Goal: Information Seeking & Learning: Learn about a topic

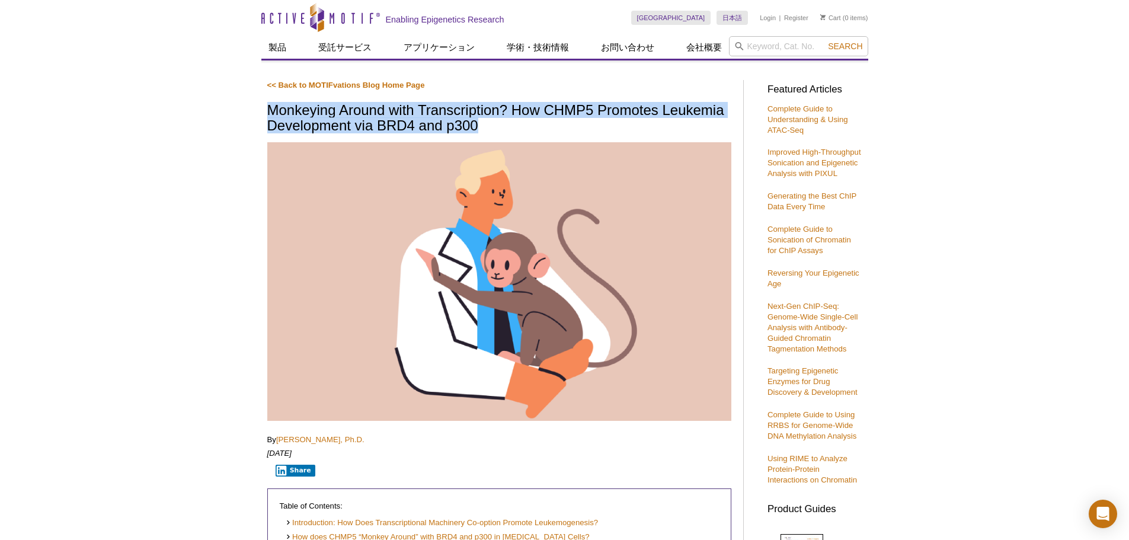
drag, startPoint x: 500, startPoint y: 121, endPoint x: 258, endPoint y: 118, distance: 241.8
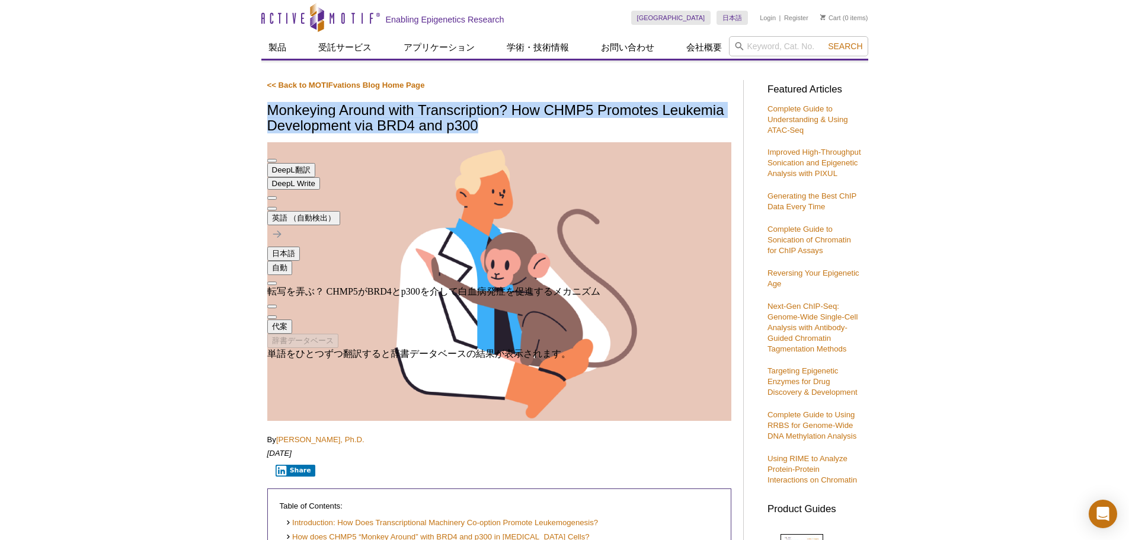
drag, startPoint x: 549, startPoint y: 234, endPoint x: 303, endPoint y: 236, distance: 245.9
click at [313, 286] on div "転写を弄ぶ？ CHMP5がBRD4とp300を介して白血病発症を促進するメカニズム" at bounding box center [433, 292] width 333 height 12
click at [287, 286] on div "転写を弄ぶ？ CHMP5がBRD4とp300を介して白血病発症を促進するメカニズム" at bounding box center [433, 292] width 333 height 12
click at [292, 286] on div "転写を弄ぶ？ CHMP5がBRD4とp300を介して白血病発症を促進するメカニズム" at bounding box center [433, 292] width 333 height 12
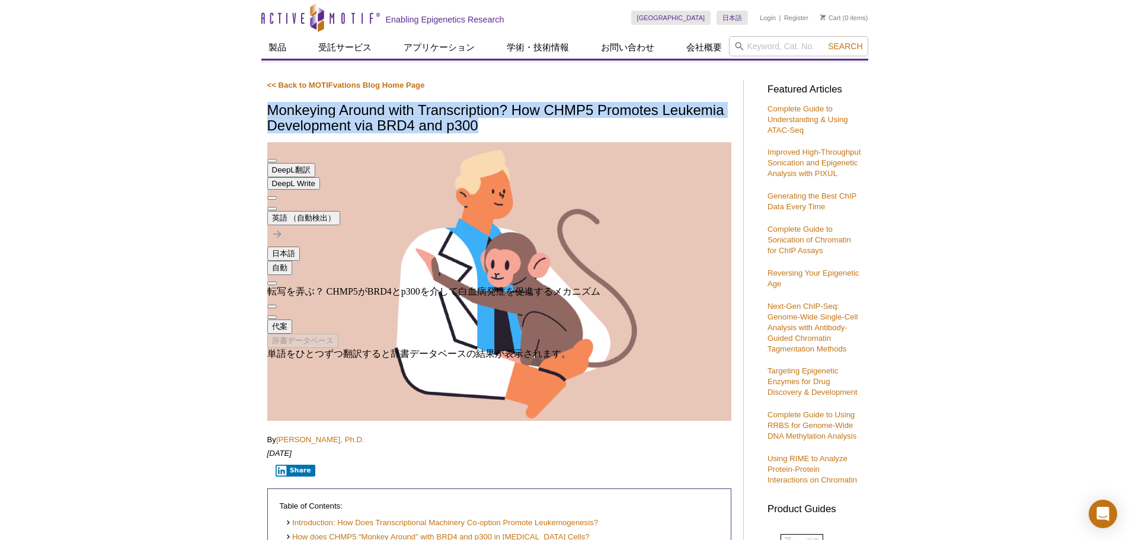
click at [292, 286] on div "転写を弄ぶ？ CHMP5がBRD4とp300を介して白血病発症を促進するメカニズム" at bounding box center [433, 292] width 333 height 12
drag, startPoint x: 292, startPoint y: 233, endPoint x: 553, endPoint y: 254, distance: 262.1
click at [422, 286] on div "転写を弄ぶ？ CHMP5がBRD4とp300を介して白血病発症を促進するメカニズム" at bounding box center [433, 292] width 333 height 12
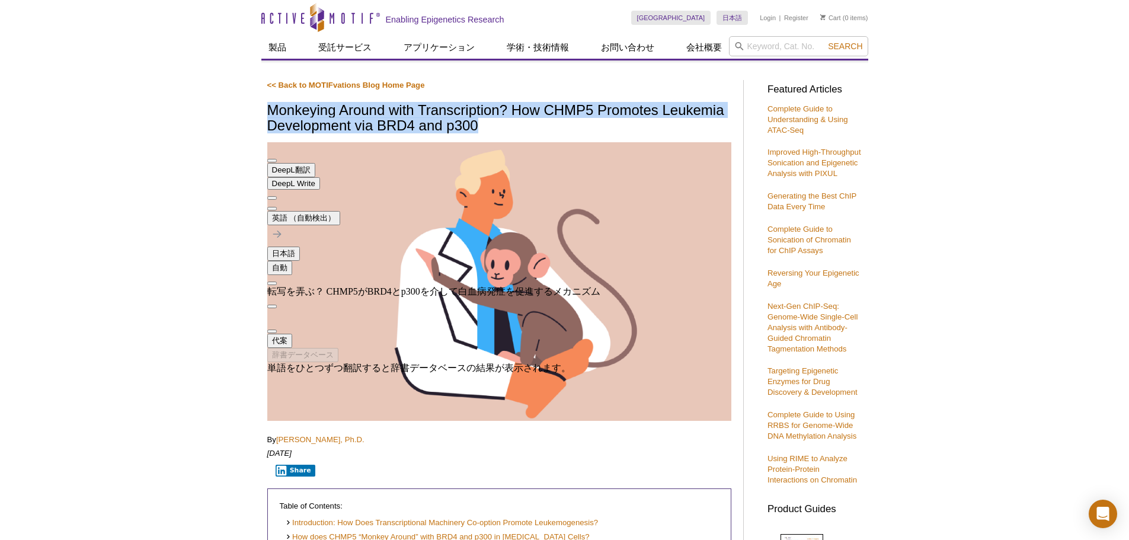
click at [272, 331] on span "button" at bounding box center [272, 331] width 0 height 0
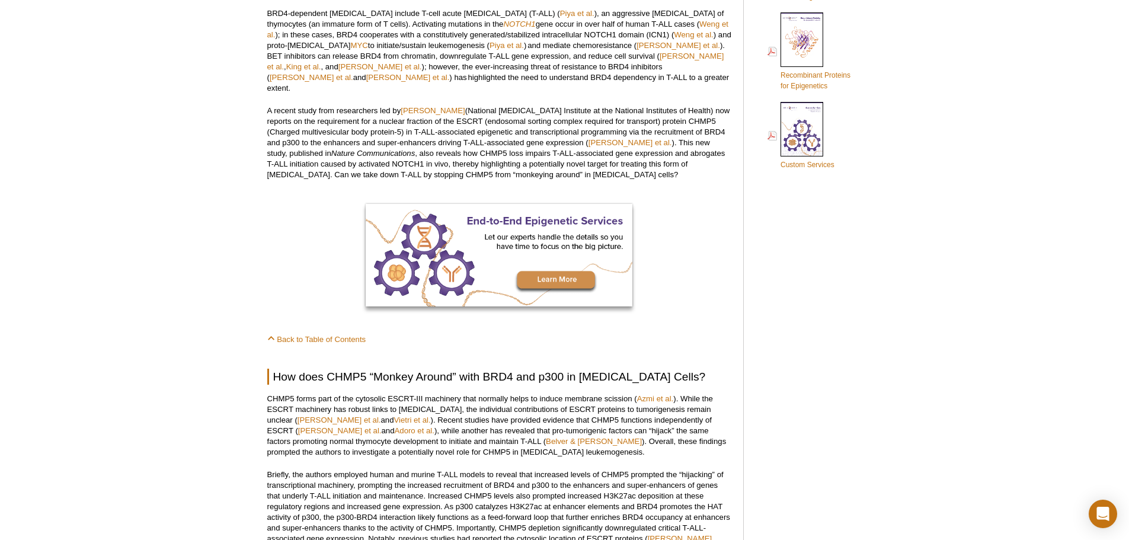
scroll to position [948, 0]
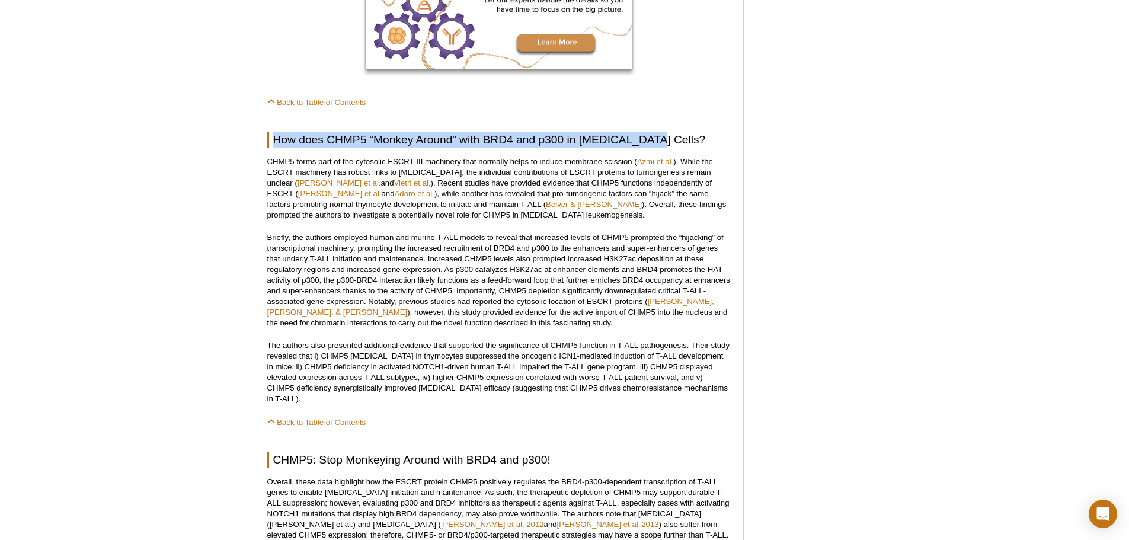
drag, startPoint x: 275, startPoint y: 126, endPoint x: 650, endPoint y: 126, distance: 375.1
click at [650, 132] on h2 "How does CHMP5 “Monkey Around” with BRD4 and p300 in Cancer Cells?" at bounding box center [499, 140] width 464 height 16
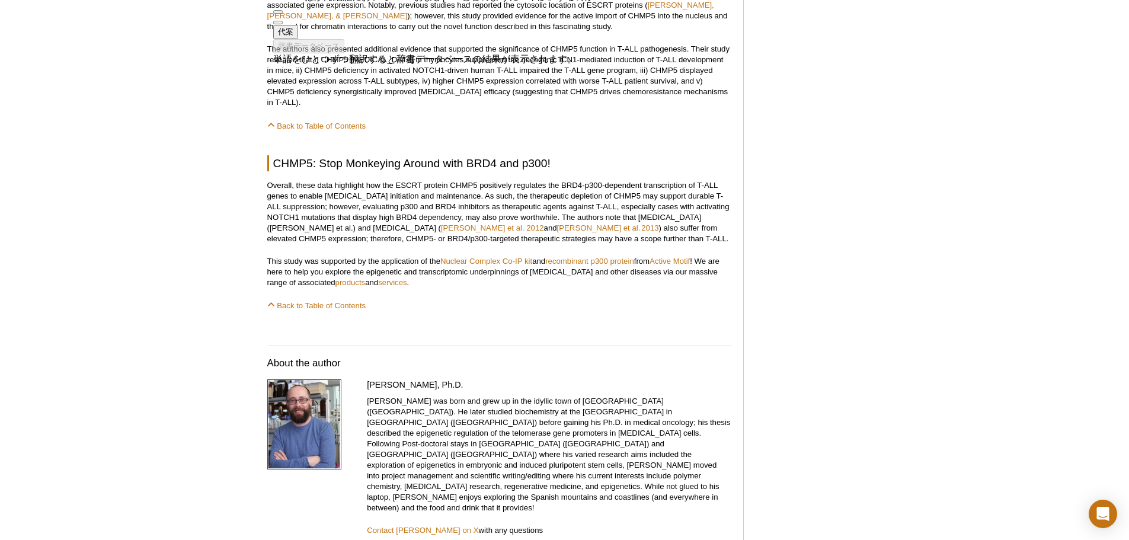
scroll to position [1126, 0]
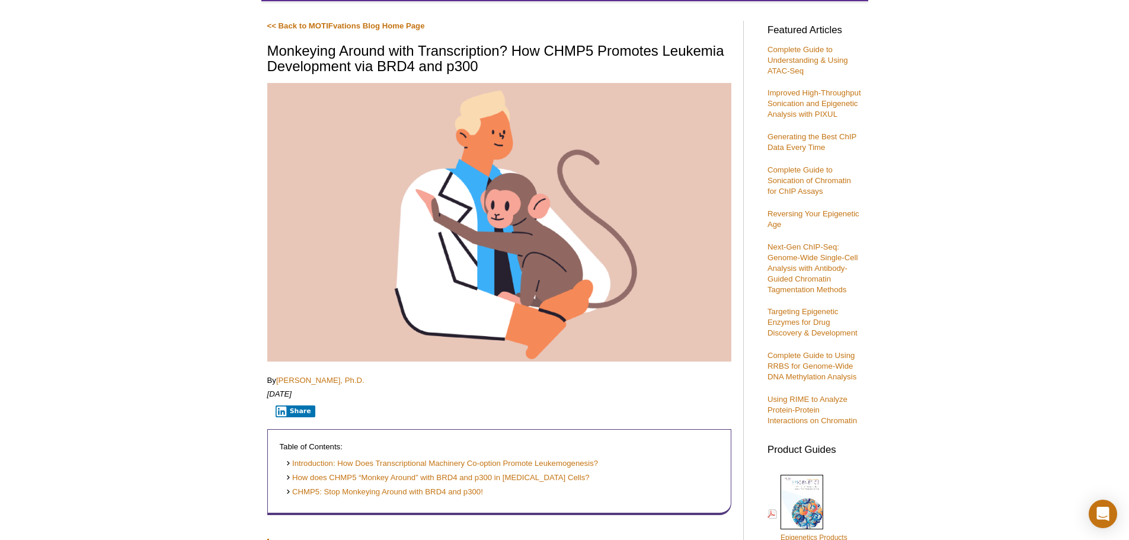
scroll to position [296, 0]
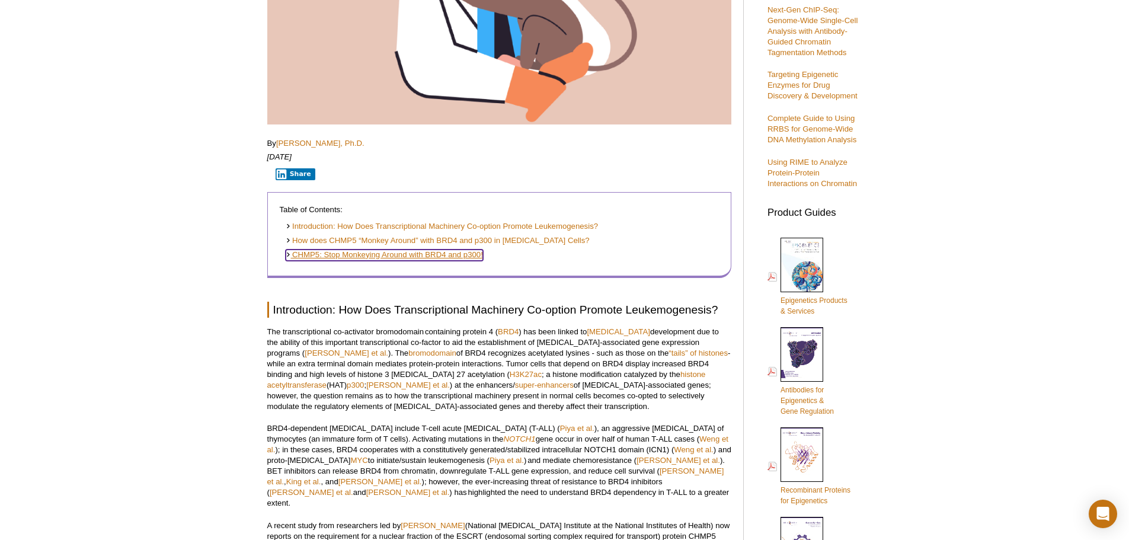
click at [429, 249] on link "CHMP5: Stop Monkeying Around with BRD4 and p300!" at bounding box center [384, 254] width 197 height 11
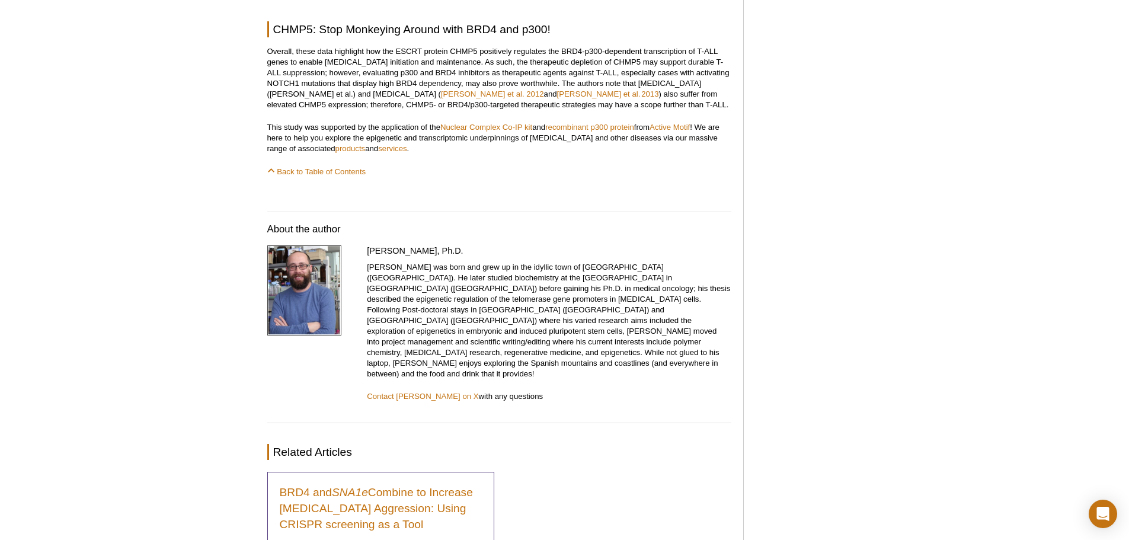
scroll to position [1260, 0]
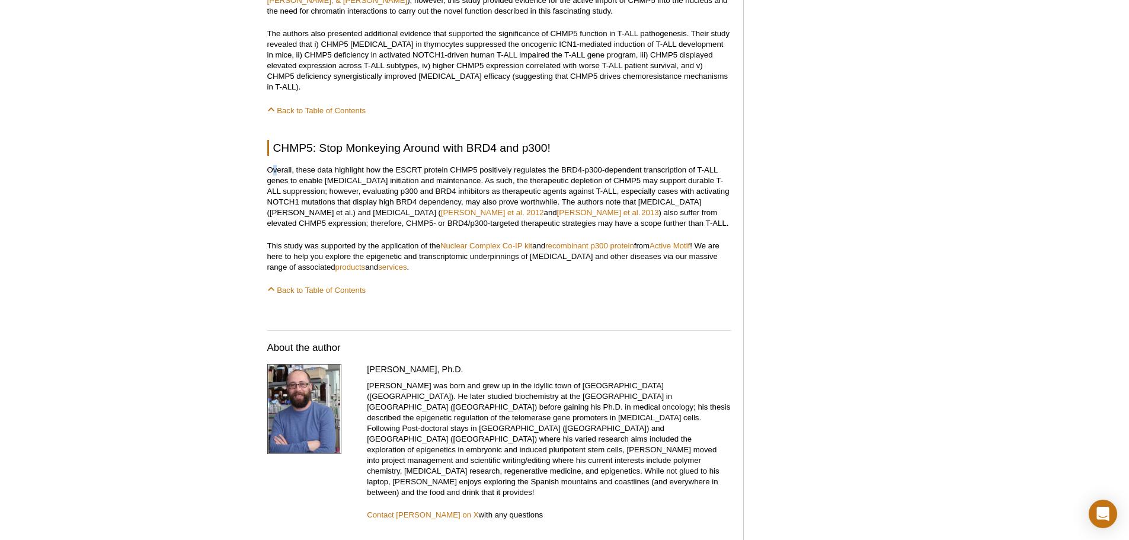
click at [276, 165] on p "Overall, these data highlight how the ESCRT protein CHMP5 positively regulates …" at bounding box center [499, 197] width 464 height 64
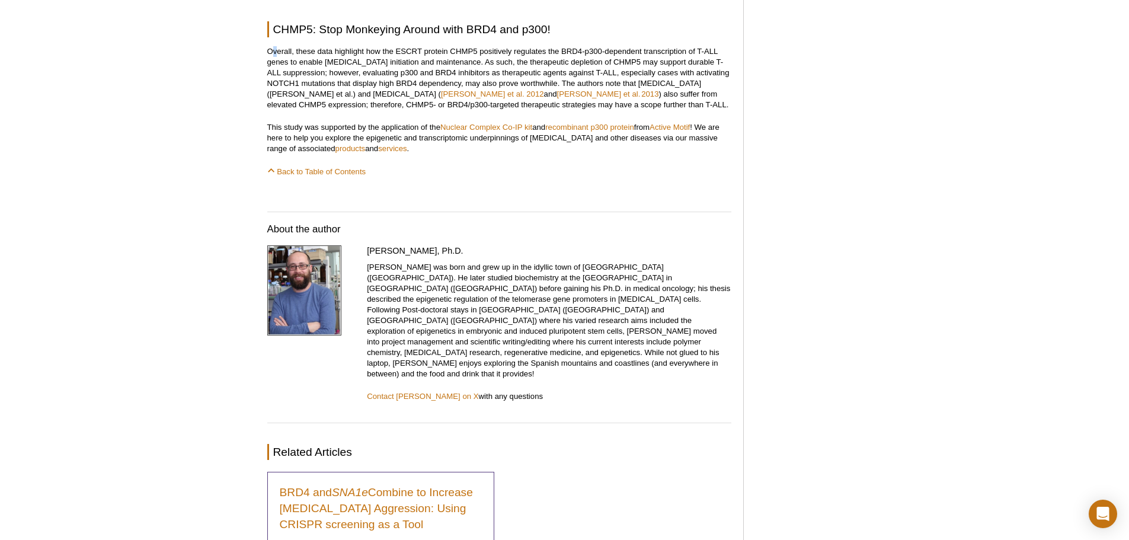
scroll to position [1200, 0]
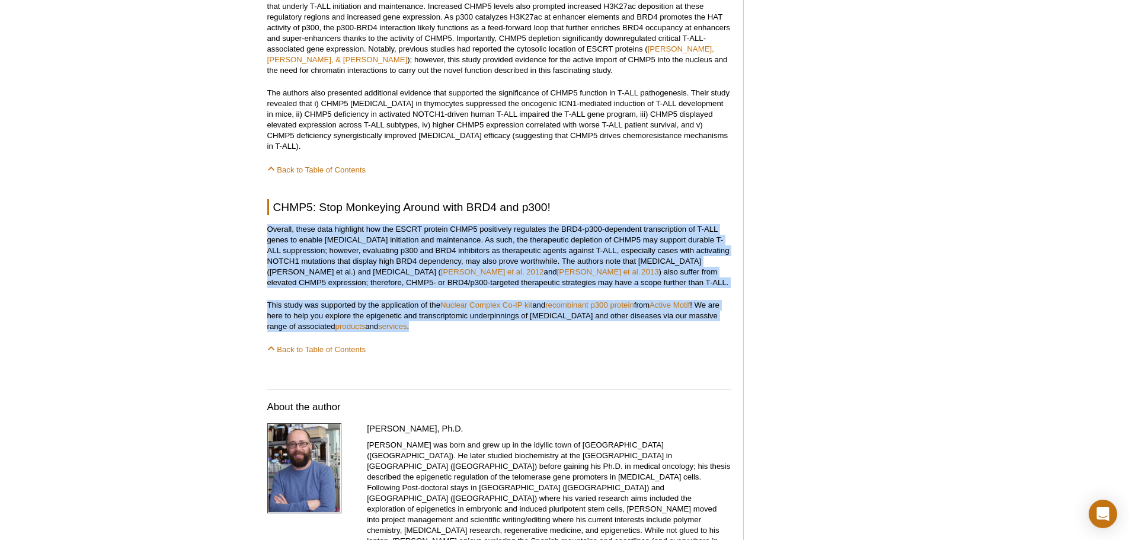
drag, startPoint x: 265, startPoint y: 207, endPoint x: 427, endPoint y: 302, distance: 187.5
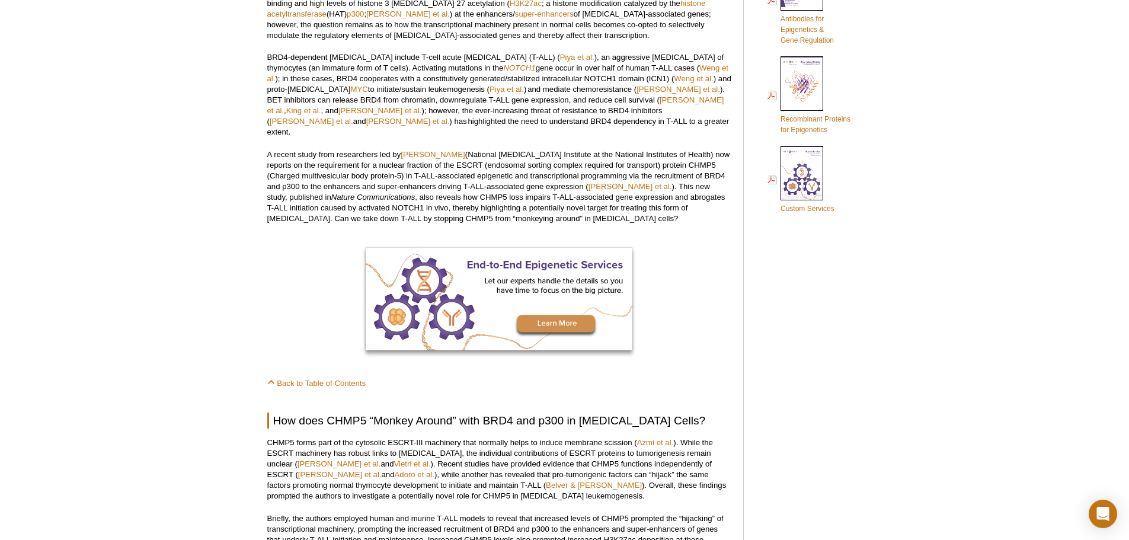
scroll to position [489, 0]
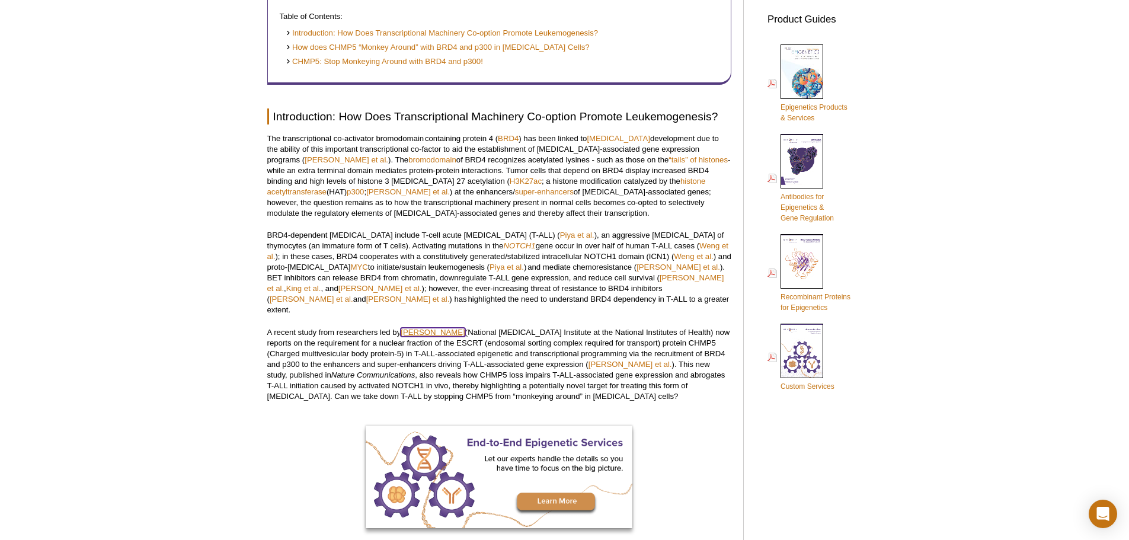
click at [405, 328] on link "Stanley Adoro" at bounding box center [433, 332] width 64 height 9
click at [588, 360] on link "Umphred-Wilson et al." at bounding box center [630, 364] width 84 height 9
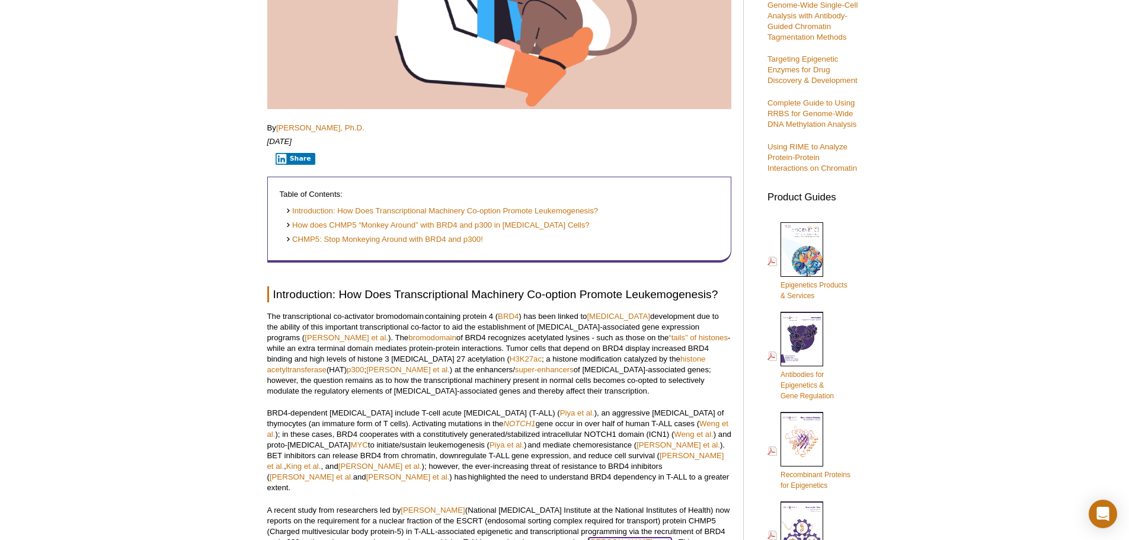
scroll to position [15, 0]
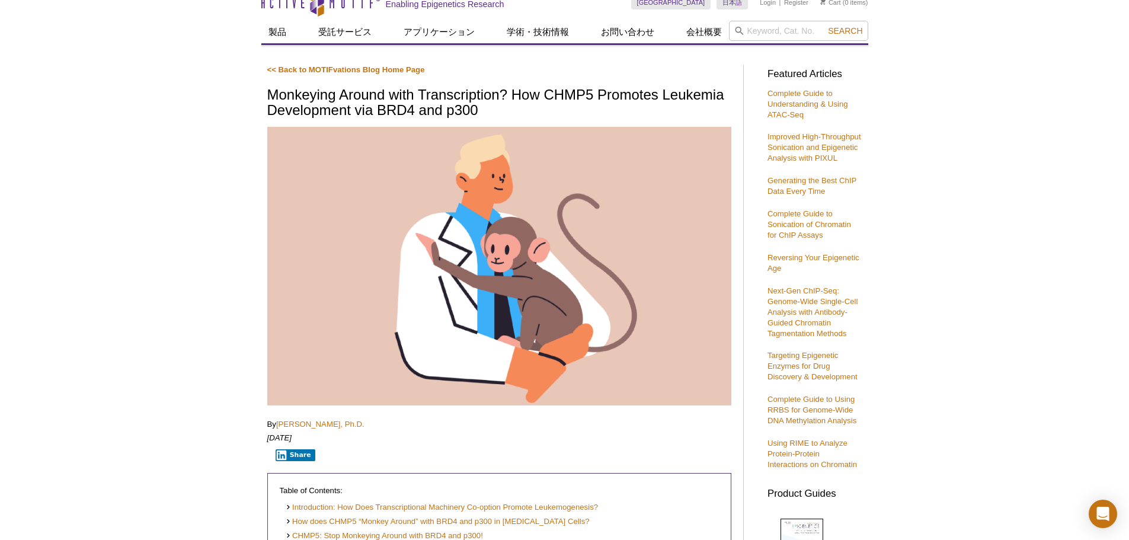
click at [329, 185] on img at bounding box center [499, 266] width 464 height 278
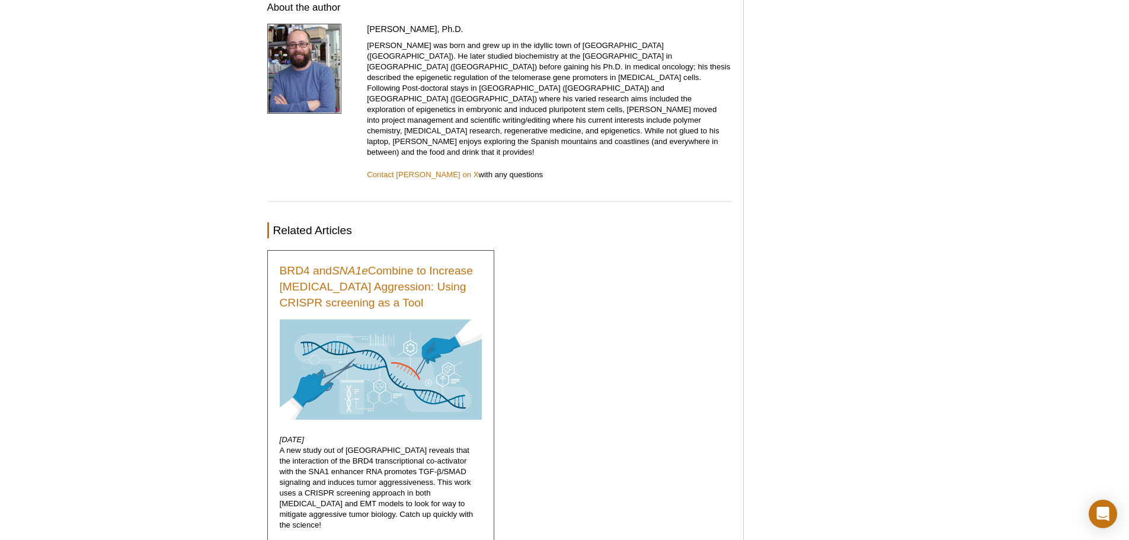
scroll to position [1760, 0]
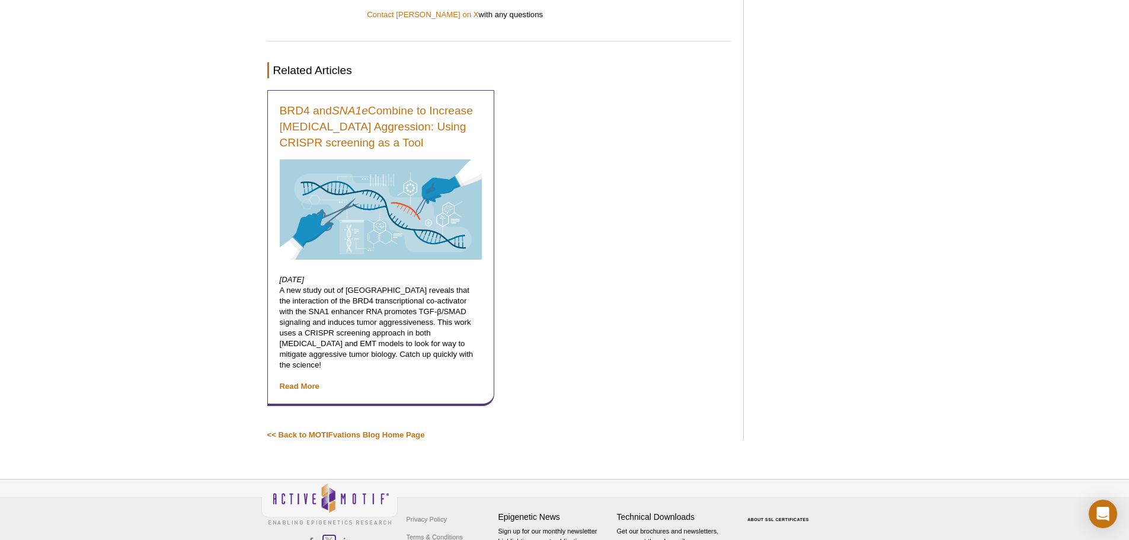
click at [328, 537] on icon at bounding box center [329, 541] width 8 height 8
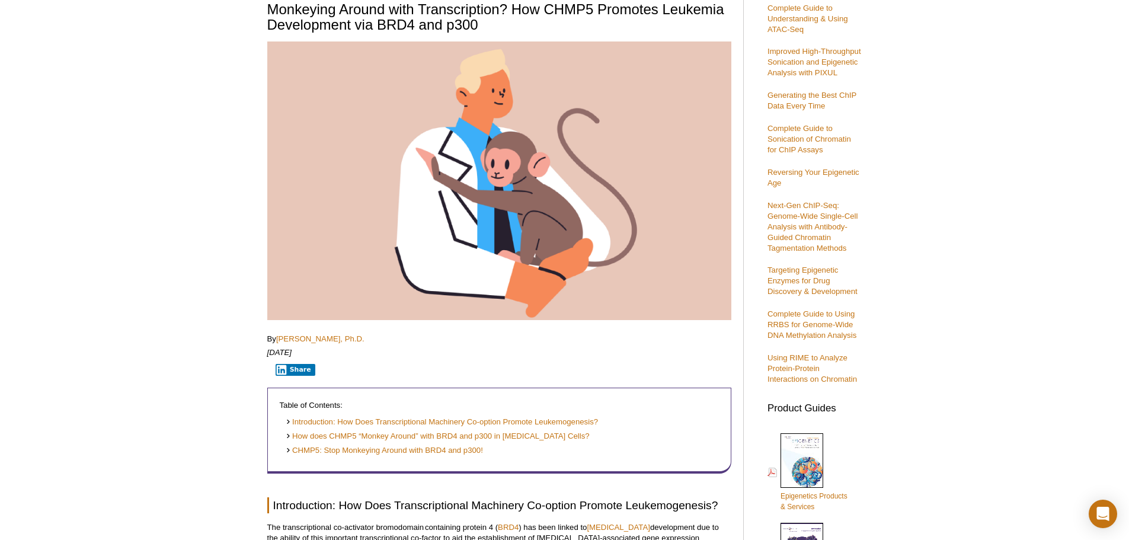
scroll to position [0, 0]
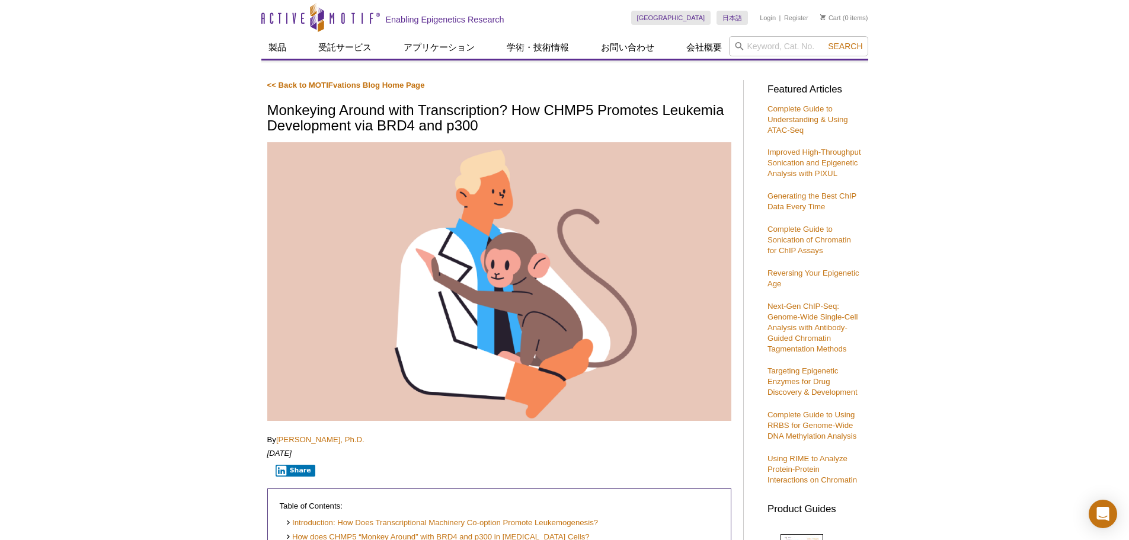
click at [293, 472] on button "Share" at bounding box center [296, 471] width 40 height 12
drag, startPoint x: 431, startPoint y: 277, endPoint x: 164, endPoint y: 257, distance: 267.4
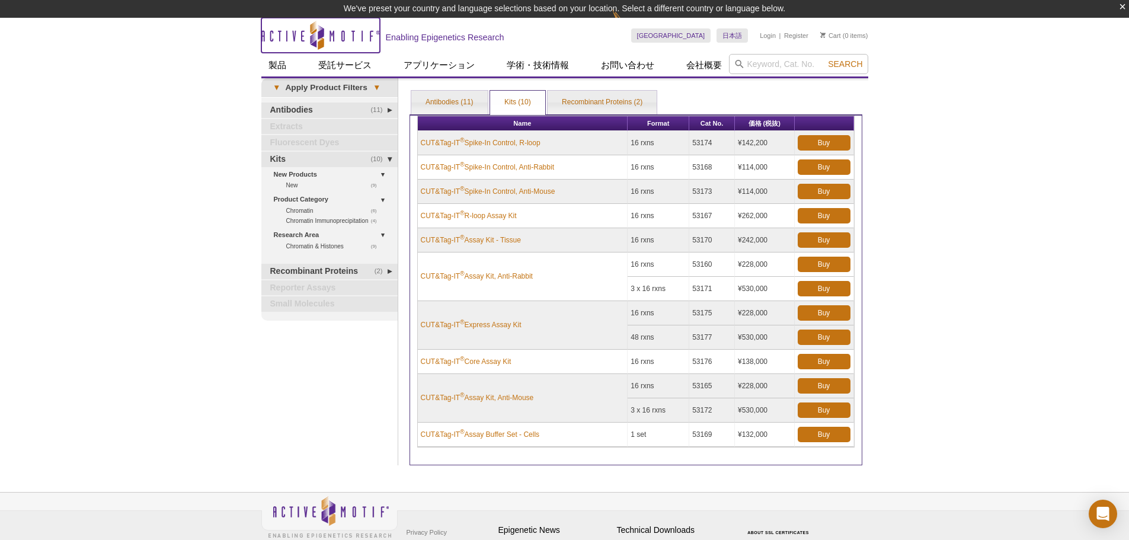
click at [322, 47] on icon at bounding box center [317, 35] width 14 height 29
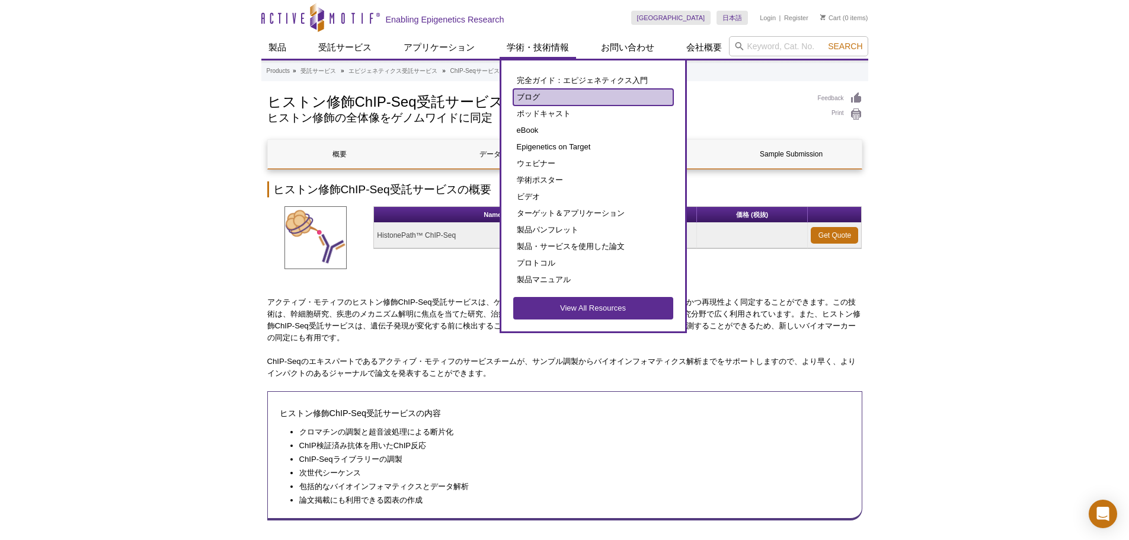
click at [563, 96] on link "ブログ" at bounding box center [593, 97] width 160 height 17
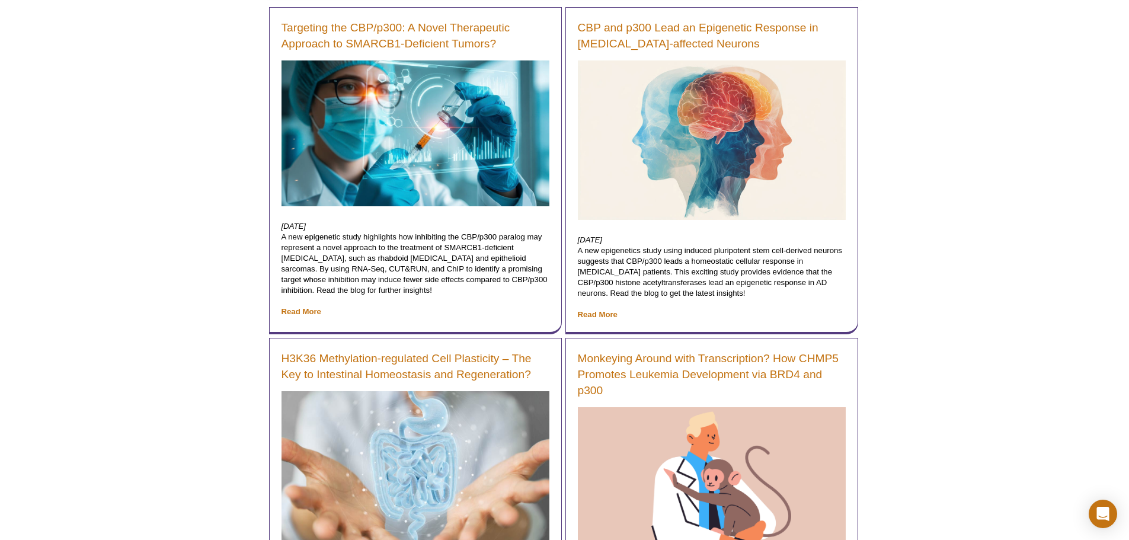
scroll to position [119, 0]
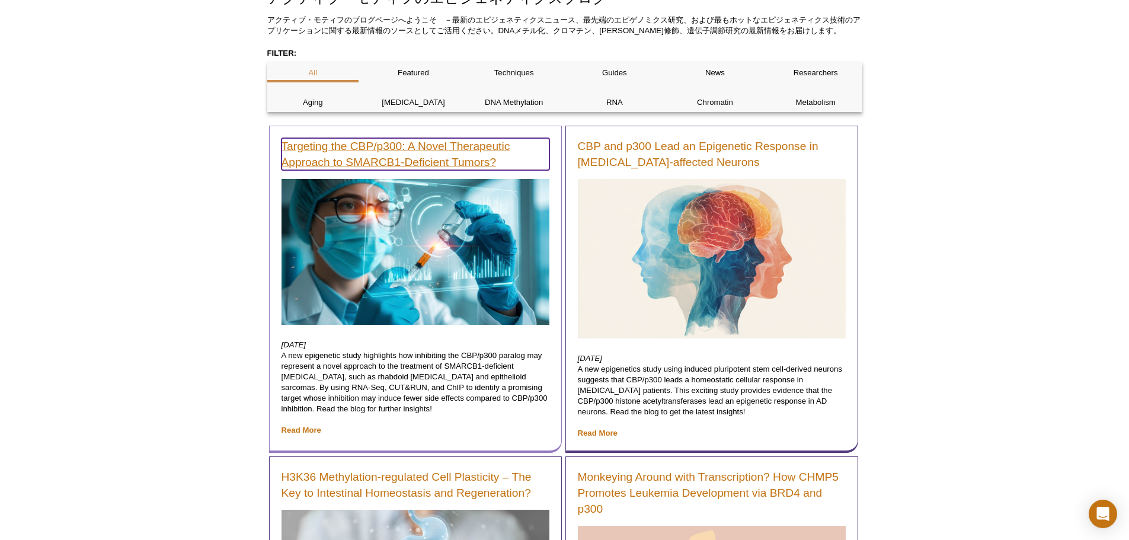
click at [454, 149] on link "Targeting the CBP/p300: A Novel Therapeutic Approach to SMARCB1-Deficient Tumor…" at bounding box center [415, 154] width 268 height 32
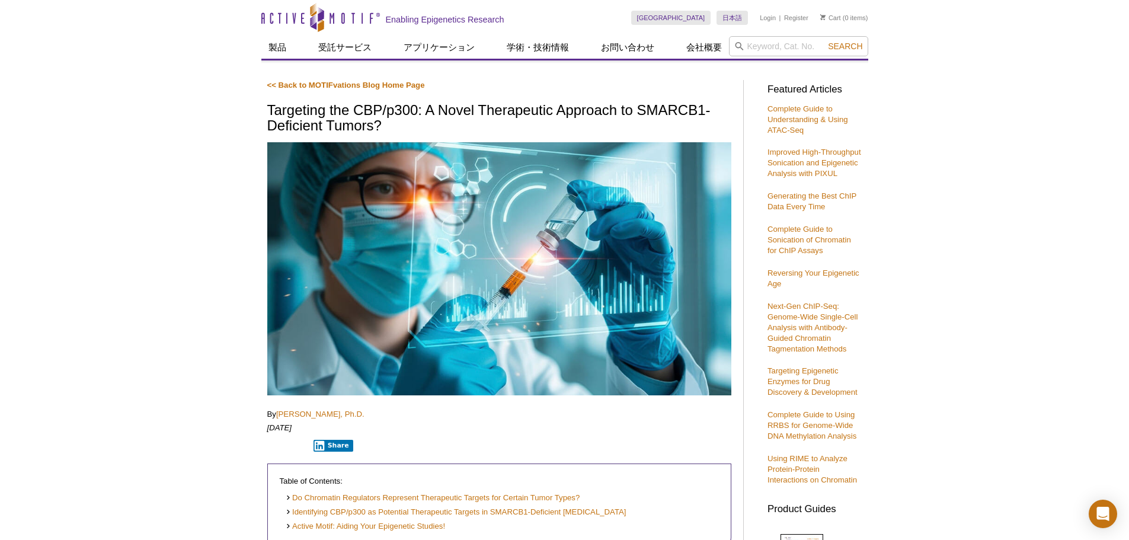
scroll to position [59, 0]
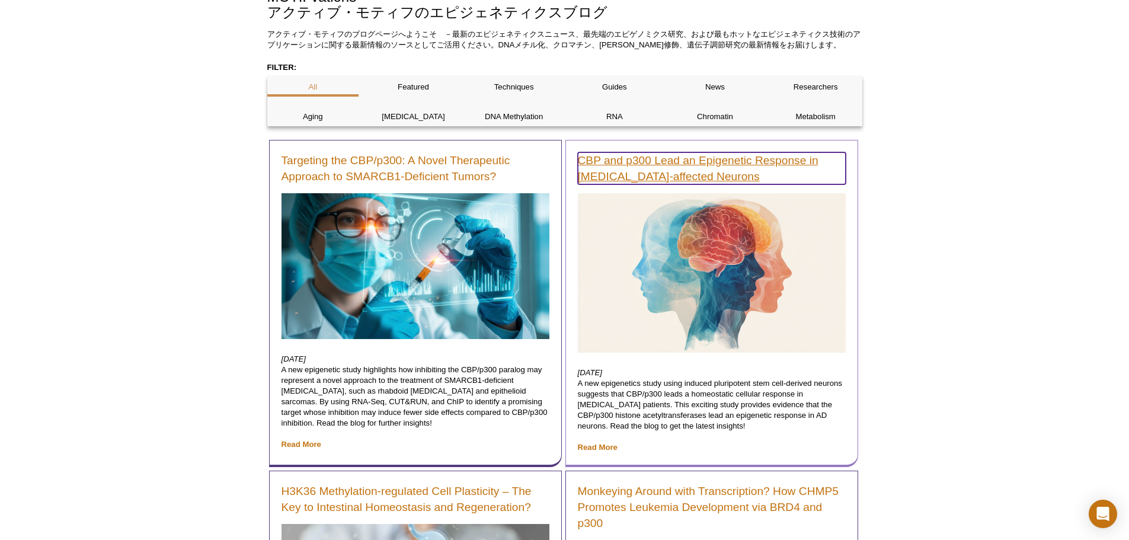
click at [726, 170] on link "CBP and p300 Lead an Epigenetic Response in [MEDICAL_DATA]-affected Neurons" at bounding box center [712, 168] width 268 height 32
